Goal: Task Accomplishment & Management: Use online tool/utility

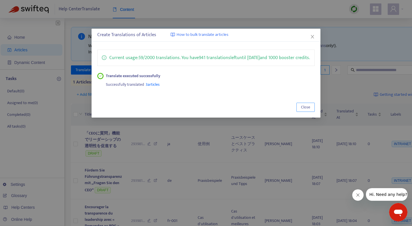
click at [304, 110] on span "Close" at bounding box center [305, 107] width 9 height 6
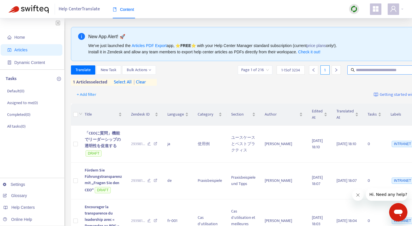
click at [362, 72] on input "text" at bounding box center [383, 70] width 55 height 6
type input "**********"
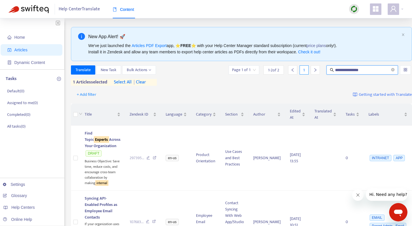
drag, startPoint x: 358, startPoint y: 70, endPoint x: 289, endPoint y: 67, distance: 68.5
click at [289, 67] on div "**********" at bounding box center [320, 69] width 185 height 9
click at [107, 137] on span "Find Topic Experts Across Your Organization" at bounding box center [103, 139] width 36 height 19
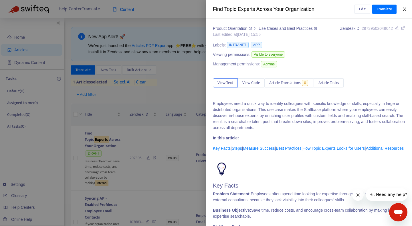
click at [403, 8] on icon "close" at bounding box center [405, 9] width 5 height 5
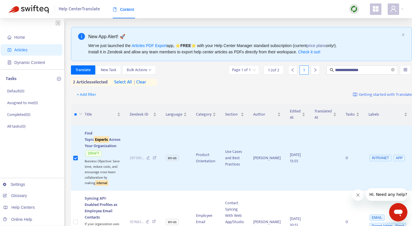
click at [143, 81] on span "| clear" at bounding box center [139, 82] width 14 height 7
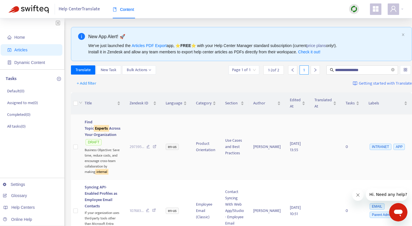
click at [79, 151] on td at bounding box center [75, 146] width 9 height 65
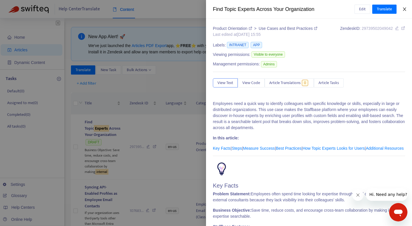
click at [407, 8] on icon "close" at bounding box center [405, 9] width 5 height 5
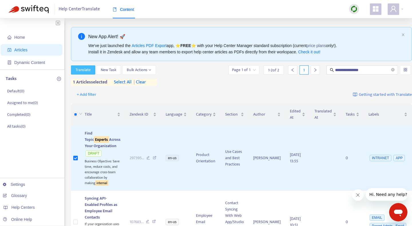
click at [80, 71] on span "Translate" at bounding box center [83, 70] width 15 height 6
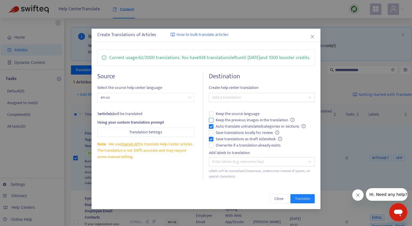
click at [224, 123] on span "Keep the previous images in the translation" at bounding box center [255, 120] width 83 height 6
click at [226, 148] on span "Overwrite if a translation already exists" at bounding box center [249, 145] width 70 height 6
click at [250, 101] on div at bounding box center [258, 97] width 97 height 7
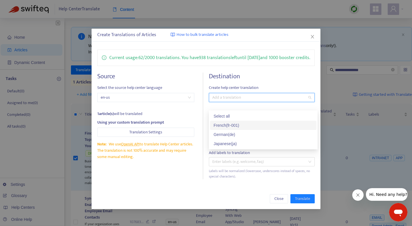
click at [246, 125] on div "French ( fr-001 )" at bounding box center [264, 125] width 100 height 6
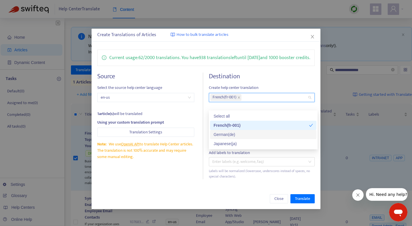
click at [245, 133] on div "German ( de )" at bounding box center [264, 134] width 100 height 6
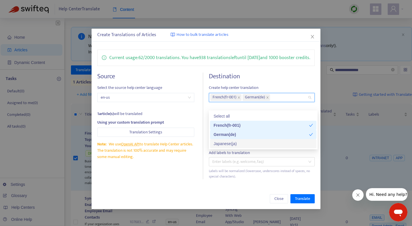
click at [245, 143] on div "Japanese ( ja )" at bounding box center [264, 143] width 100 height 6
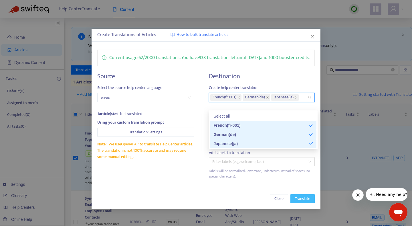
click at [307, 202] on span "Translate" at bounding box center [302, 198] width 15 height 6
